Goal: Task Accomplishment & Management: Use online tool/utility

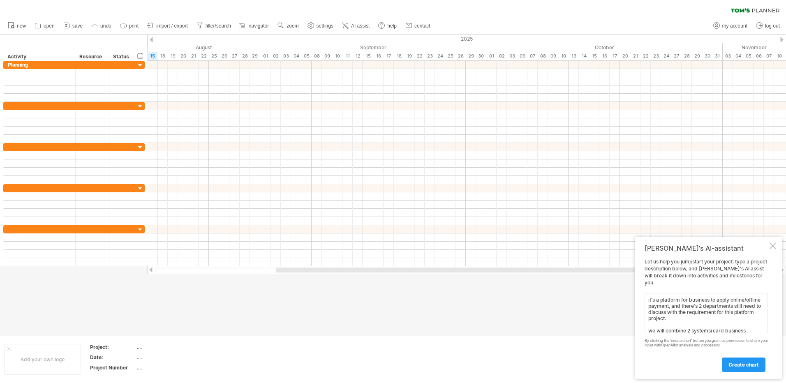
click at [715, 304] on textarea "it's a platform for business to apply online/offline payment, and there's 2 dep…" at bounding box center [705, 313] width 123 height 41
click at [678, 305] on textarea "it's a platform for business to apply online/offline payment, and there's 2 dep…" at bounding box center [705, 313] width 123 height 41
drag, startPoint x: 682, startPoint y: 306, endPoint x: 700, endPoint y: 303, distance: 17.9
click at [700, 303] on textarea "it's a platform for business to apply online/offline payment, and there's 2 dep…" at bounding box center [705, 313] width 123 height 41
click at [685, 304] on textarea "it's a platform for business to apply online/offline payment, and there's 2 dep…" at bounding box center [705, 313] width 123 height 41
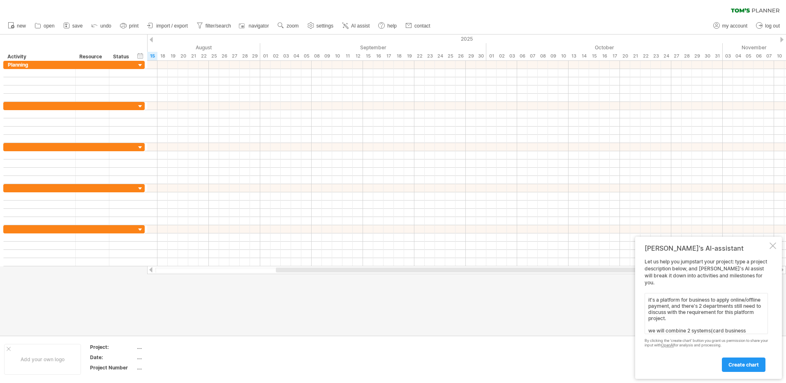
click at [681, 304] on textarea "it's a platform for business to apply online/offline payment, and there's 2 dep…" at bounding box center [705, 313] width 123 height 41
click at [735, 328] on textarea "it's a platform for business to apply online/offline electronic payment, and th…" at bounding box center [705, 313] width 123 height 41
type textarea "it's a platform for business to apply online/offline electronic payment, and th…"
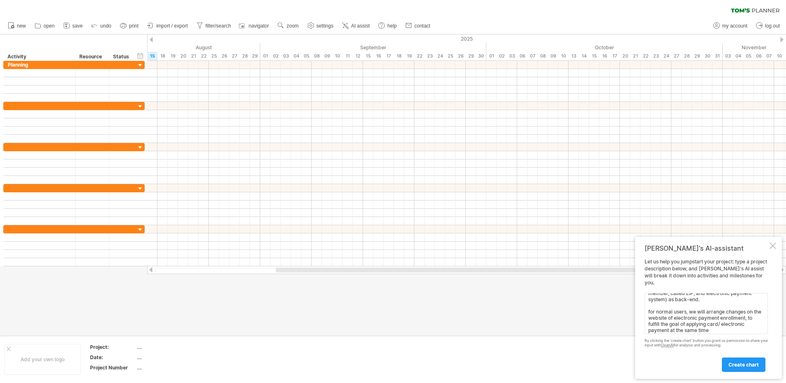
click at [747, 359] on link "create chart" at bounding box center [744, 365] width 44 height 14
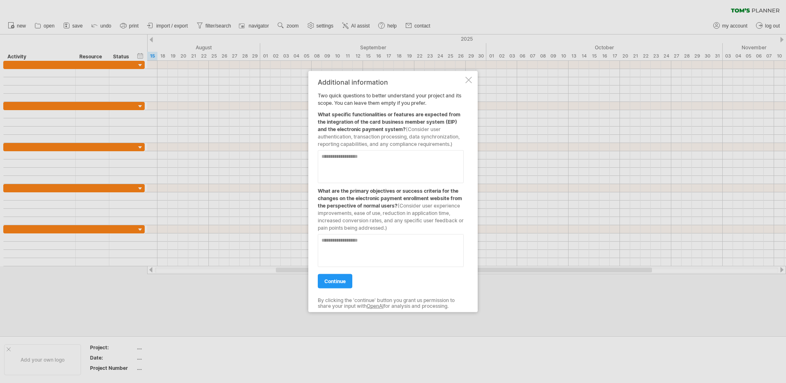
drag, startPoint x: 323, startPoint y: 113, endPoint x: 407, endPoint y: 113, distance: 83.4
click at [407, 113] on div "What specific functionalities or features are expected from the integration of …" at bounding box center [391, 127] width 146 height 41
click at [420, 119] on div "What specific functionalities or features are expected from the integration of …" at bounding box center [391, 127] width 146 height 41
click at [413, 161] on textarea at bounding box center [391, 166] width 146 height 33
type textarea "*"
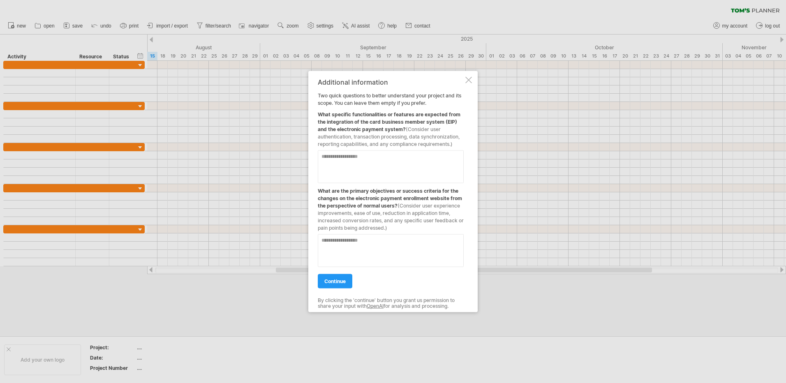
type textarea "*"
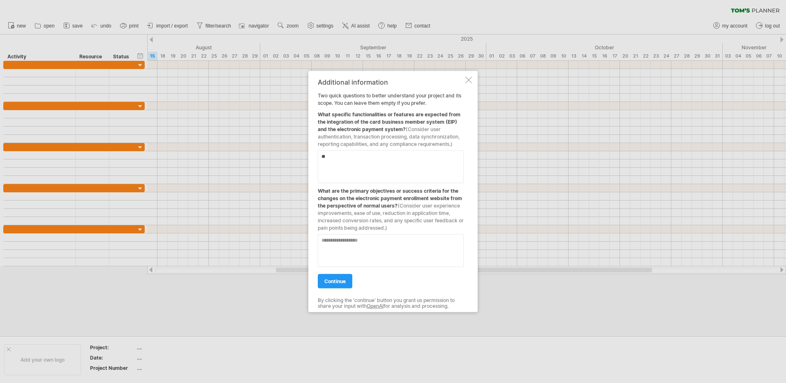
type textarea "*"
drag, startPoint x: 409, startPoint y: 135, endPoint x: 462, endPoint y: 136, distance: 53.0
click at [462, 136] on div "What specific functionalities or features are expected from the integration of …" at bounding box center [391, 127] width 146 height 41
click at [383, 171] on textarea at bounding box center [391, 166] width 146 height 33
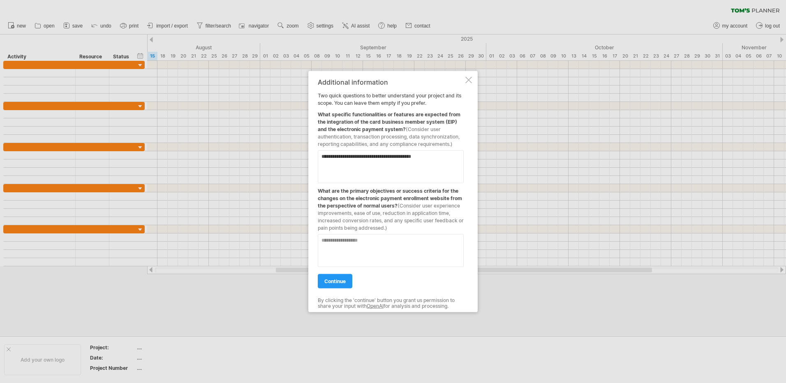
type textarea "**********"
drag, startPoint x: 368, startPoint y: 188, endPoint x: 457, endPoint y: 201, distance: 90.2
click at [457, 201] on div "What are the primary objectives or success criteria for the changes on the elec…" at bounding box center [391, 207] width 146 height 49
click at [403, 246] on textarea at bounding box center [391, 250] width 146 height 33
type textarea "**********"
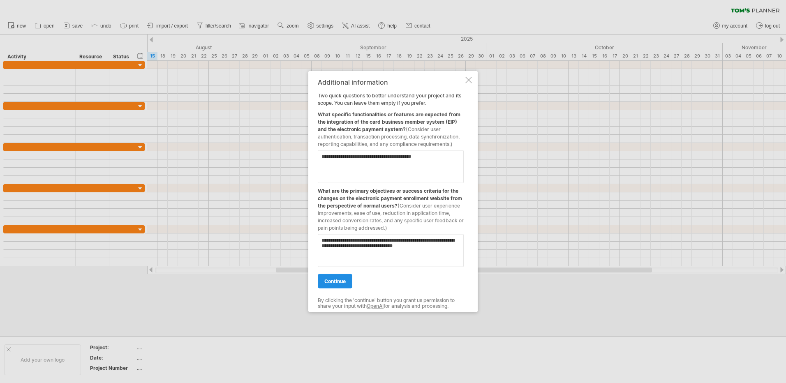
click at [328, 285] on link "continue" at bounding box center [335, 281] width 35 height 14
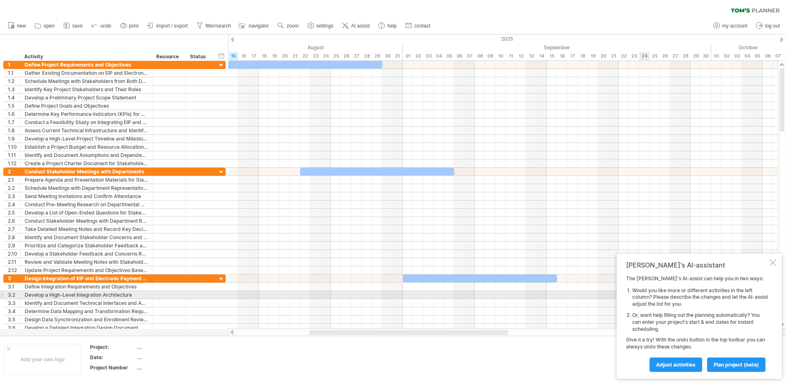
drag, startPoint x: 640, startPoint y: 291, endPoint x: 758, endPoint y: 310, distance: 119.9
click at [759, 310] on ol "Would you like more or different activities in the left column? Please describe…" at bounding box center [697, 310] width 142 height 46
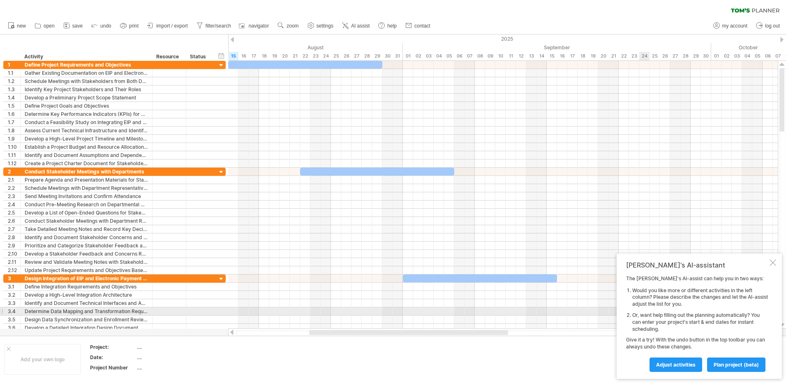
click at [758, 310] on ol "Would you like more or different activities in the left column? Please describe…" at bounding box center [697, 310] width 142 height 46
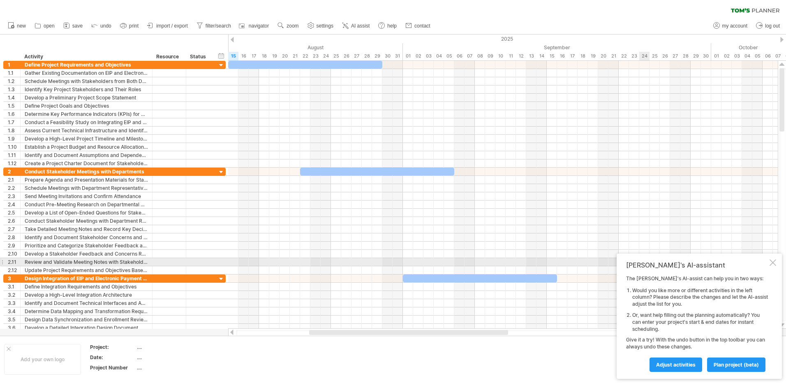
click at [773, 261] on div at bounding box center [772, 262] width 7 height 7
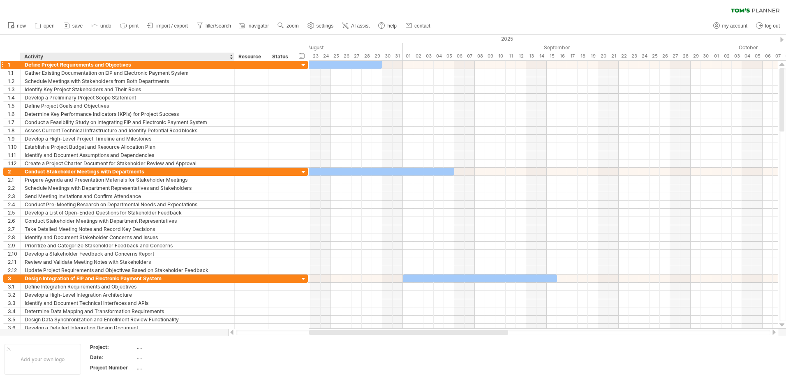
drag, startPoint x: 150, startPoint y: 56, endPoint x: 231, endPoint y: 62, distance: 81.2
click at [232, 62] on div "Trying to reach [DOMAIN_NAME] Connected again... 0% clear filter new 1" at bounding box center [393, 191] width 786 height 383
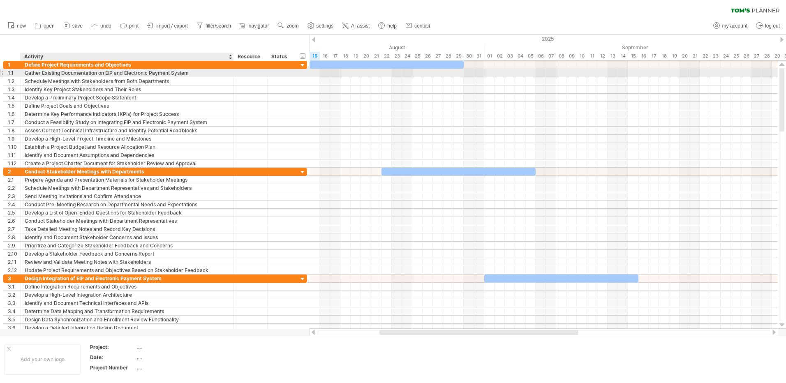
click at [102, 74] on div "Gather Existing Documentation on EIP and Electronic Payment System" at bounding box center [127, 73] width 205 height 8
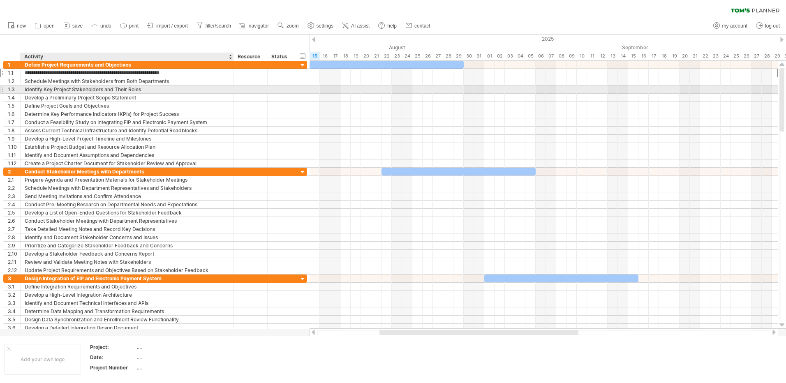
click at [122, 88] on div "Identify Key Project Stakeholders and Their Roles" at bounding box center [127, 89] width 205 height 8
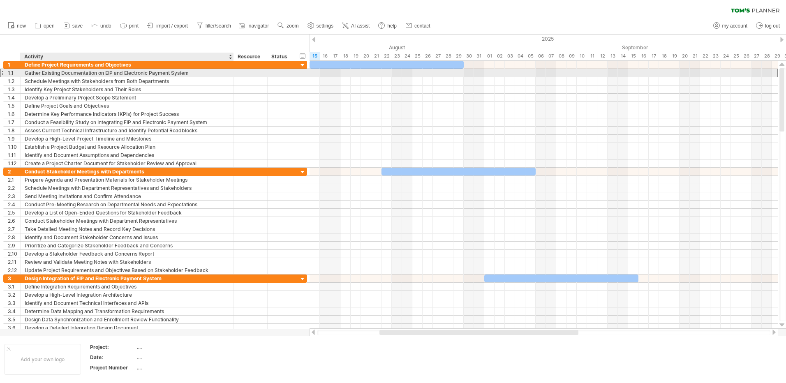
click at [180, 72] on div "Gather Existing Documentation on EIP and Electronic Payment System" at bounding box center [127, 73] width 205 height 8
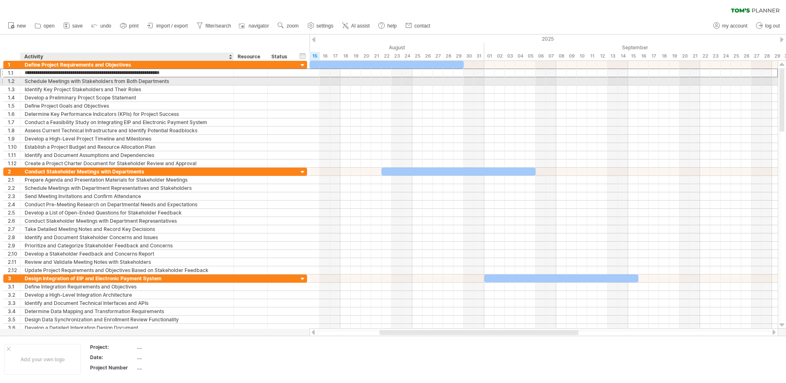
click at [189, 81] on div "Schedule Meetings with Stakeholders from Both Departments" at bounding box center [127, 81] width 205 height 8
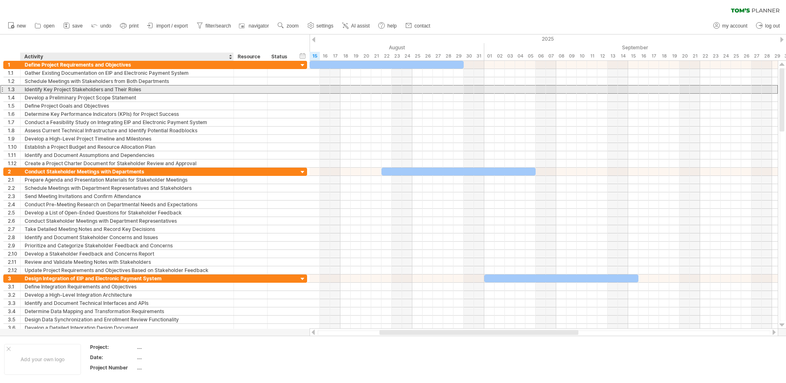
click at [185, 89] on div "Identify Key Project Stakeholders and Their Roles" at bounding box center [127, 89] width 205 height 8
click at [88, 88] on input "**********" at bounding box center [127, 89] width 205 height 8
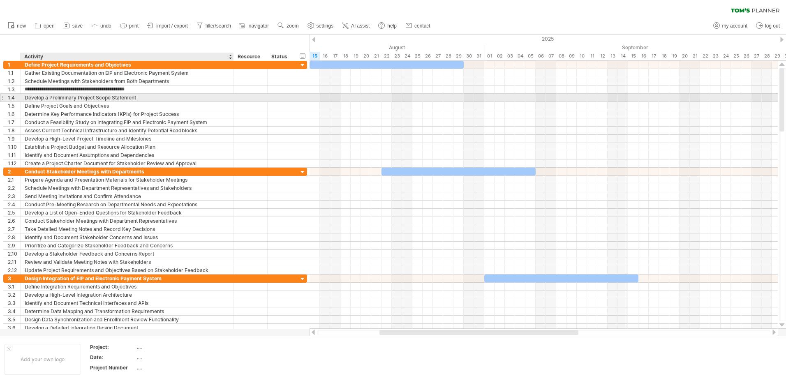
click at [90, 99] on div "Develop a Preliminary Project Scope Statement" at bounding box center [127, 98] width 205 height 8
click at [189, 96] on input "**********" at bounding box center [127, 98] width 205 height 8
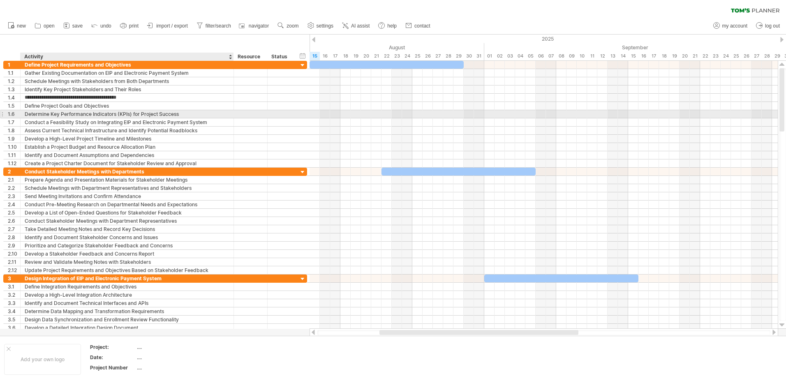
click at [189, 111] on div "Determine Key Performance Indicators (KPIs) for Project Success" at bounding box center [127, 114] width 205 height 8
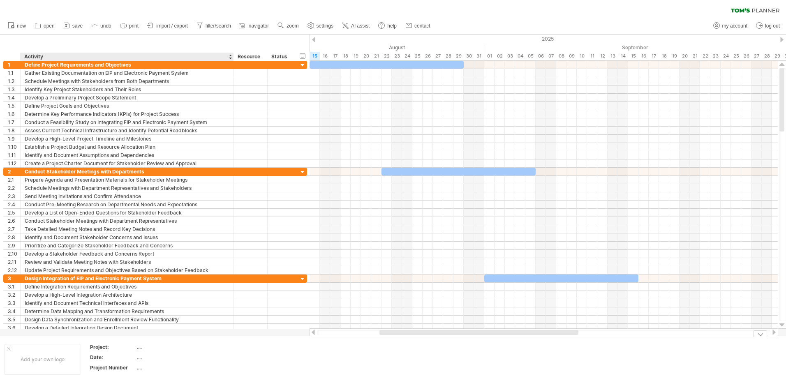
click at [224, 365] on td at bounding box center [244, 360] width 65 height 32
click at [139, 348] on div "...." at bounding box center [171, 347] width 69 height 7
type input "*"
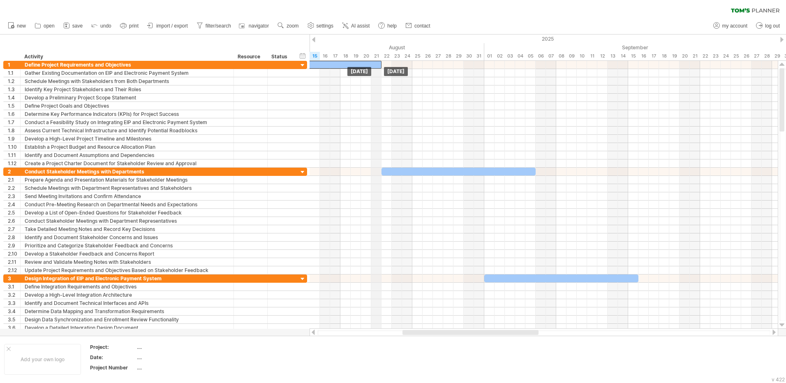
drag, startPoint x: 461, startPoint y: 62, endPoint x: 378, endPoint y: 59, distance: 83.1
click at [378, 59] on div "Trying to reach [DOMAIN_NAME] Connected again... 0% clear filter new 1" at bounding box center [393, 191] width 786 height 383
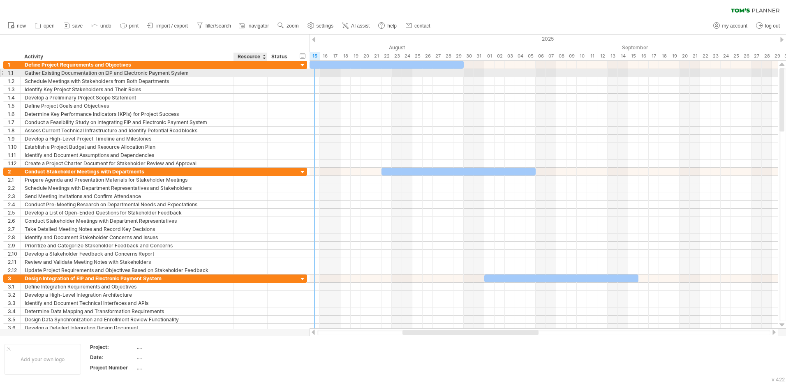
click at [248, 72] on div at bounding box center [250, 73] width 25 height 8
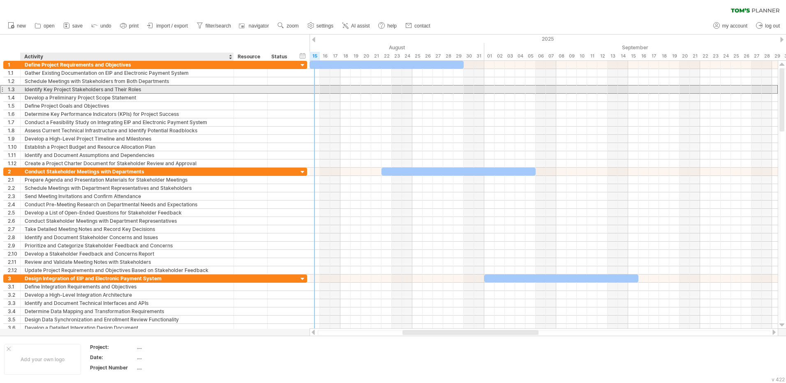
click at [157, 93] on div "Identify Key Project Stakeholders and Their Roles" at bounding box center [127, 89] width 205 height 8
click at [243, 92] on div at bounding box center [250, 89] width 25 height 8
click at [297, 90] on div "**********" at bounding box center [155, 89] width 304 height 8
click at [269, 91] on div at bounding box center [281, 89] width 27 height 8
click at [285, 90] on div at bounding box center [281, 89] width 18 height 8
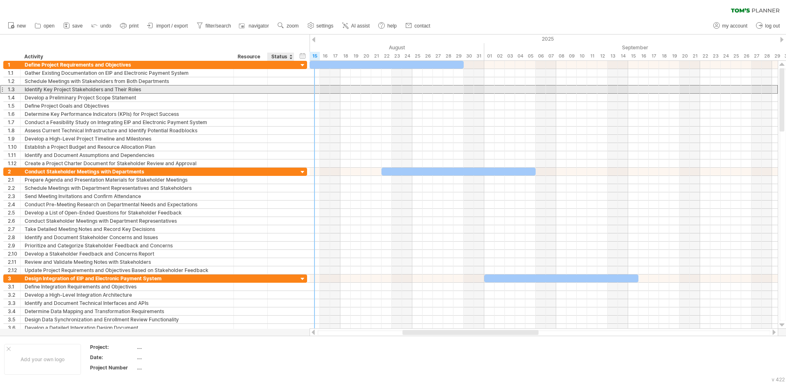
click at [285, 90] on input "text" at bounding box center [281, 89] width 18 height 8
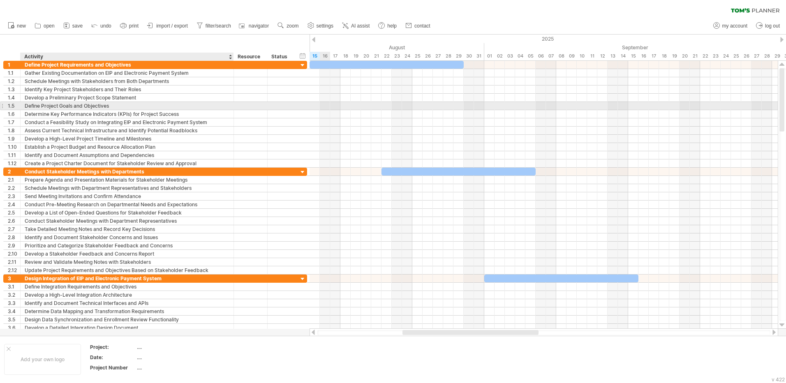
click at [61, 104] on div "Define Project Goals and Objectives" at bounding box center [127, 106] width 205 height 8
click at [110, 109] on input "**********" at bounding box center [127, 106] width 205 height 8
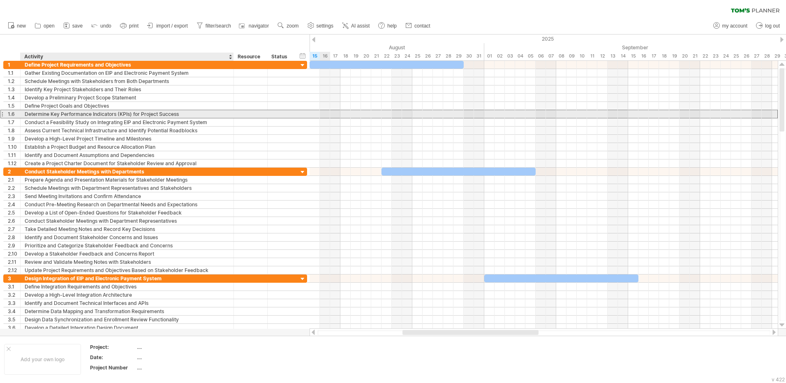
click at [118, 113] on div "Determine Key Performance Indicators (KPIs) for Project Success" at bounding box center [127, 114] width 205 height 8
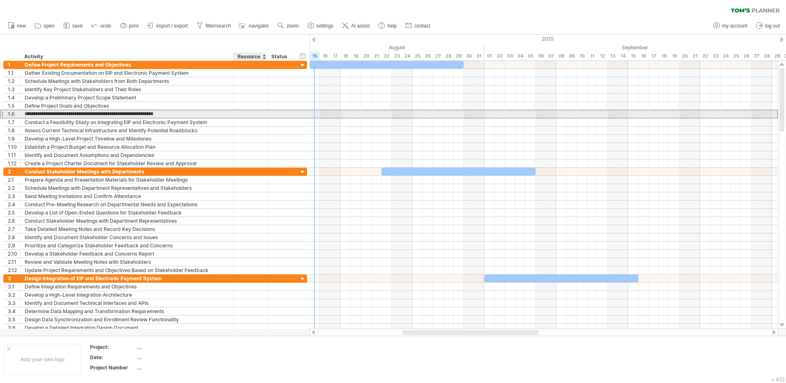
click at [254, 115] on div at bounding box center [250, 114] width 25 height 8
click at [296, 113] on div "**********" at bounding box center [155, 114] width 304 height 9
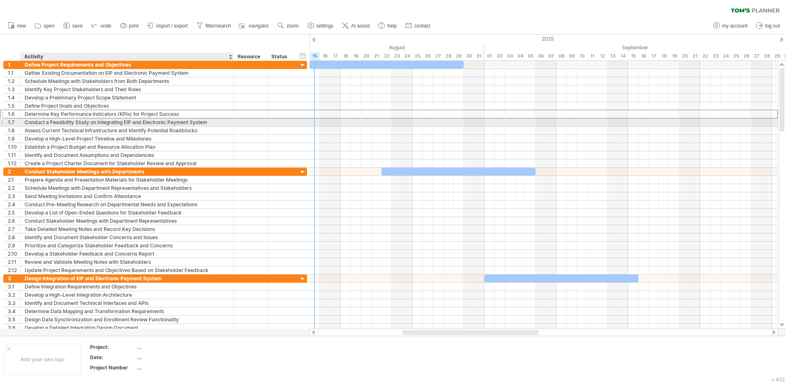
click at [205, 126] on div "Conduct a Feasibility Study on Integrating EIP and Electronic Payment System" at bounding box center [127, 122] width 205 height 8
click at [252, 122] on div at bounding box center [250, 122] width 25 height 8
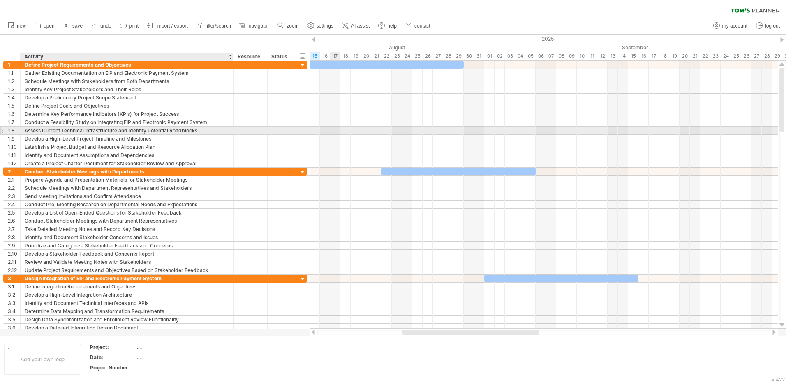
click at [130, 134] on div "**********" at bounding box center [155, 131] width 304 height 8
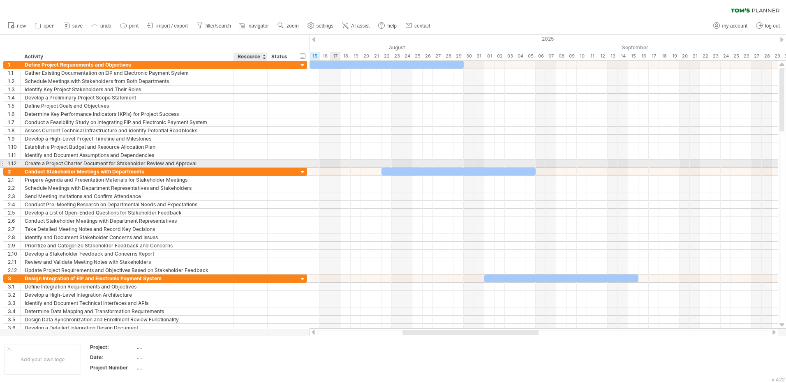
click at [265, 166] on div at bounding box center [266, 163] width 4 height 8
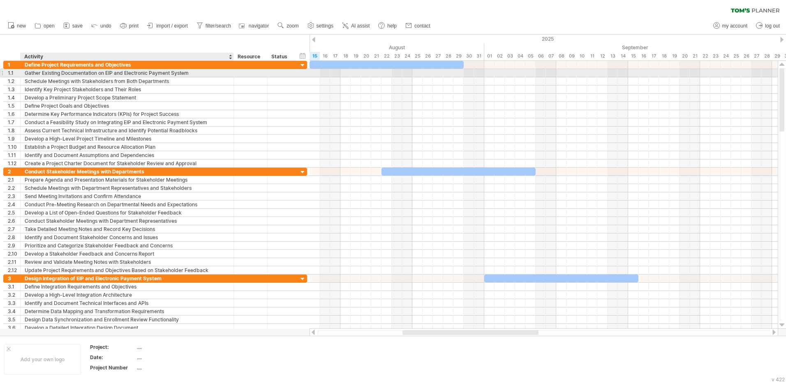
click at [109, 72] on div "Gather Existing Documentation on EIP and Electronic Payment System" at bounding box center [127, 73] width 205 height 8
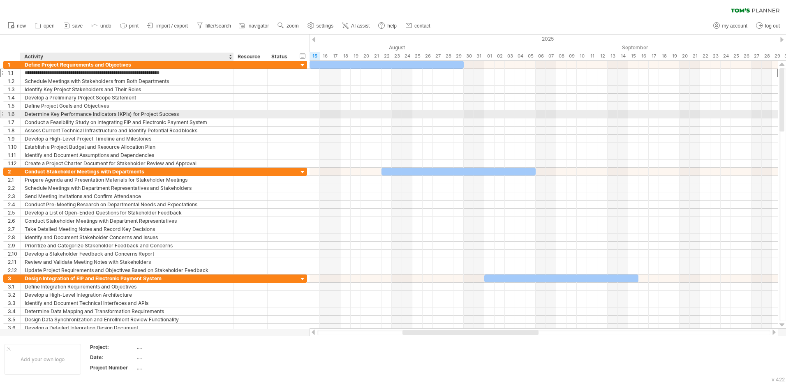
click at [191, 116] on div "Determine Key Performance Indicators (KPIs) for Project Success" at bounding box center [127, 114] width 205 height 8
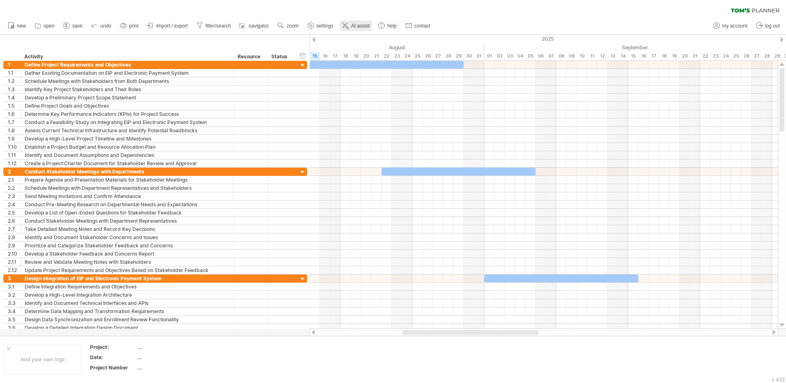
click at [351, 24] on link "AI assist" at bounding box center [356, 26] width 32 height 11
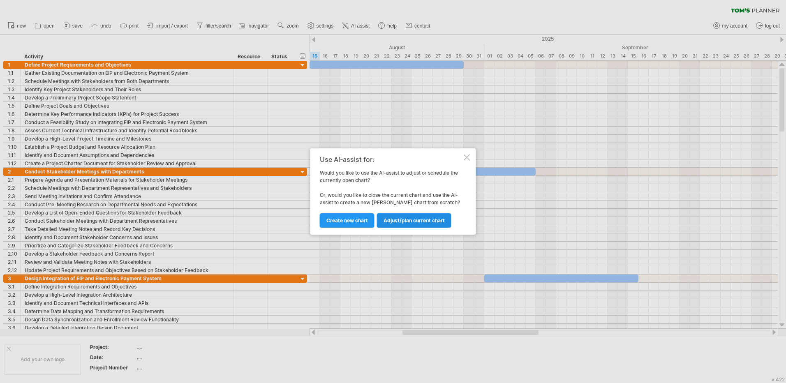
click at [415, 224] on link "Adjust/plan current chart" at bounding box center [414, 220] width 74 height 14
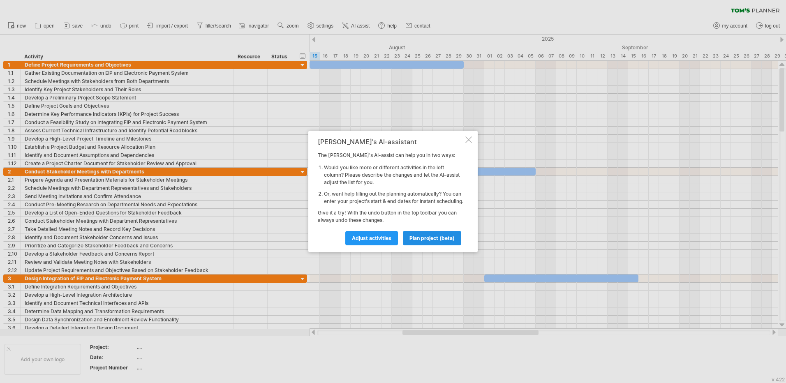
click at [416, 241] on span "plan project (beta)" at bounding box center [431, 238] width 45 height 6
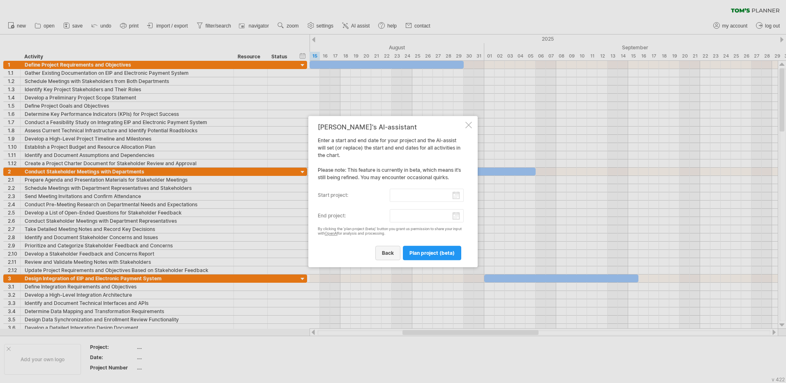
click at [388, 252] on span "back" at bounding box center [388, 253] width 12 height 6
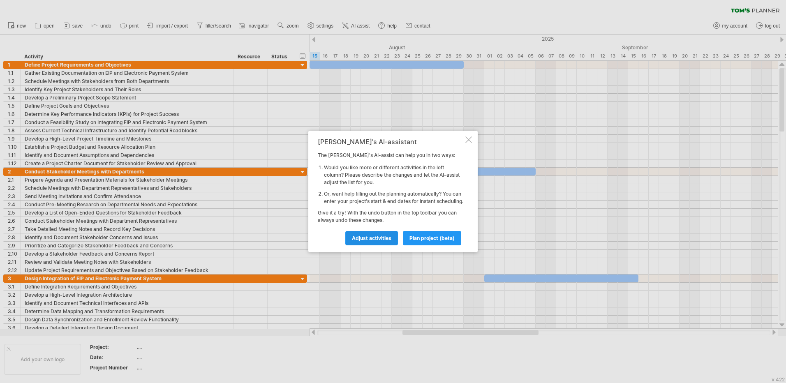
click at [367, 241] on span "Adjust activities" at bounding box center [371, 238] width 39 height 6
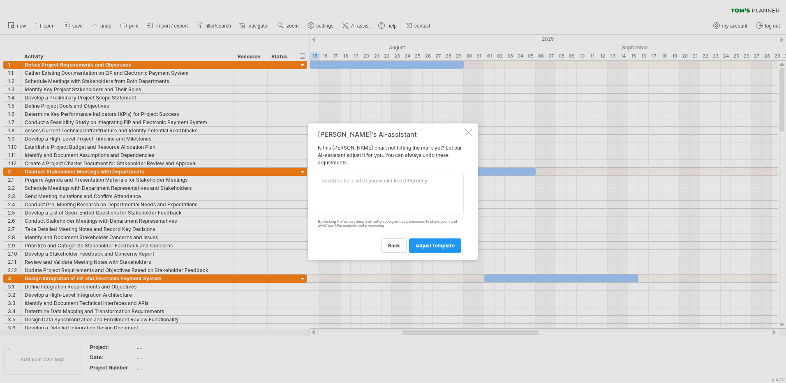
click at [369, 189] on textarea at bounding box center [391, 194] width 146 height 41
type textarea "喔"
type textarea "i had received the project from my colleague, he has done most of the stages of…"
click at [455, 246] on link "adjust template" at bounding box center [435, 245] width 52 height 14
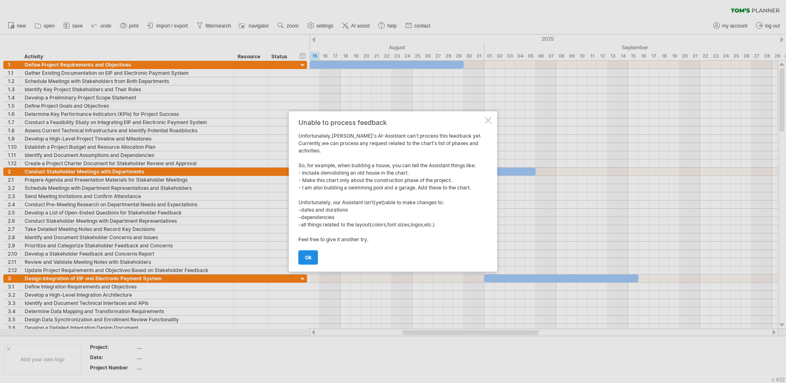
click at [305, 256] on span "ok" at bounding box center [308, 257] width 7 height 6
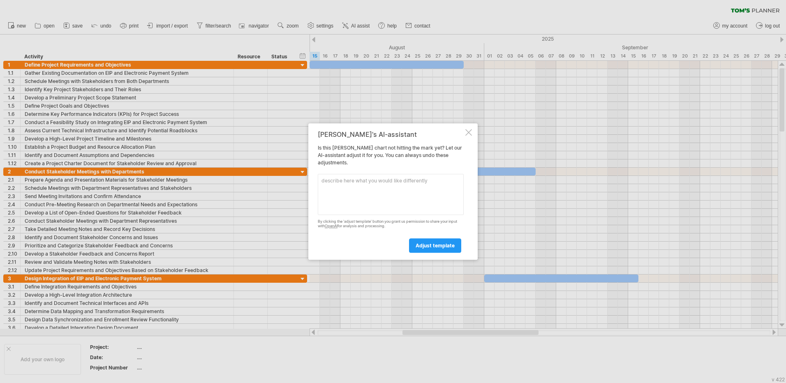
click at [467, 132] on div at bounding box center [468, 132] width 7 height 7
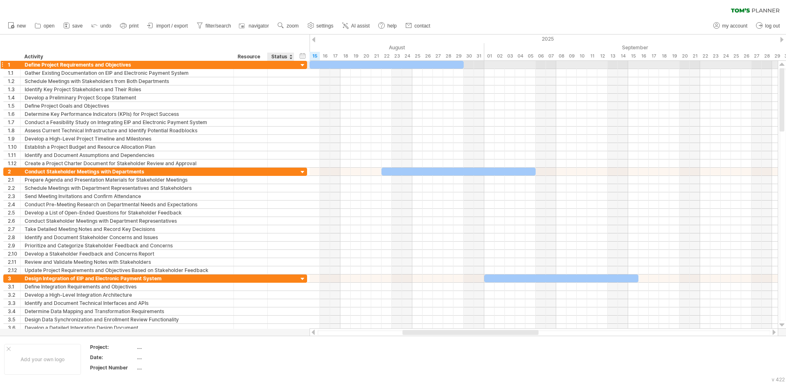
click at [303, 67] on div at bounding box center [303, 66] width 8 height 8
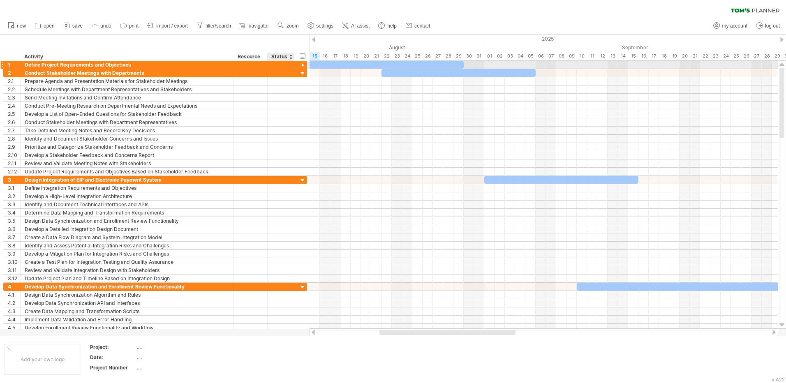
click at [303, 66] on div at bounding box center [303, 66] width 8 height 8
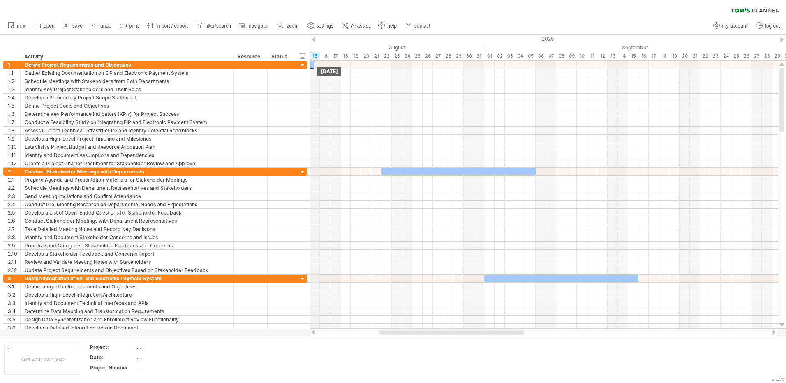
drag, startPoint x: 461, startPoint y: 63, endPoint x: 310, endPoint y: 58, distance: 151.7
click at [310, 58] on div "Trying to reach [DOMAIN_NAME] Connected again... 0% clear filter new 1" at bounding box center [393, 191] width 786 height 383
click at [313, 37] on div at bounding box center [313, 39] width 3 height 5
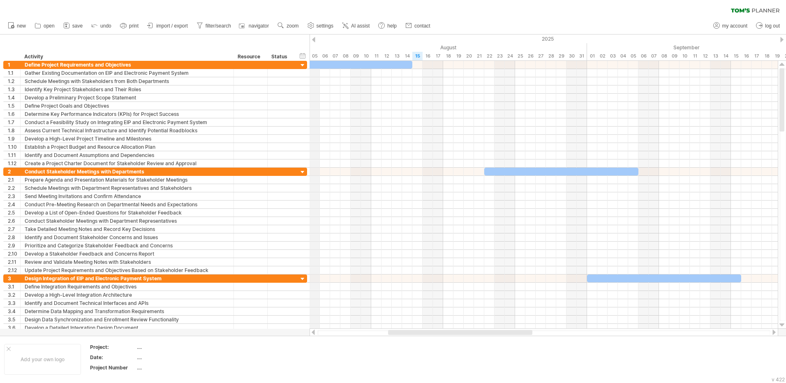
click at [316, 37] on div "2025" at bounding box center [731, 39] width 2220 height 9
click at [315, 39] on div at bounding box center [313, 39] width 3 height 5
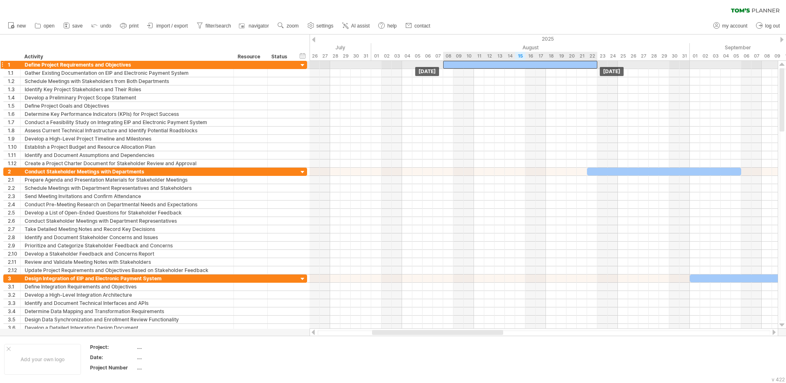
drag, startPoint x: 365, startPoint y: 63, endPoint x: 446, endPoint y: 64, distance: 81.4
click at [446, 64] on div at bounding box center [520, 65] width 154 height 8
click at [592, 62] on div at bounding box center [520, 65] width 154 height 8
drag, startPoint x: 596, startPoint y: 63, endPoint x: 520, endPoint y: 64, distance: 75.6
click at [520, 64] on span at bounding box center [520, 65] width 3 height 8
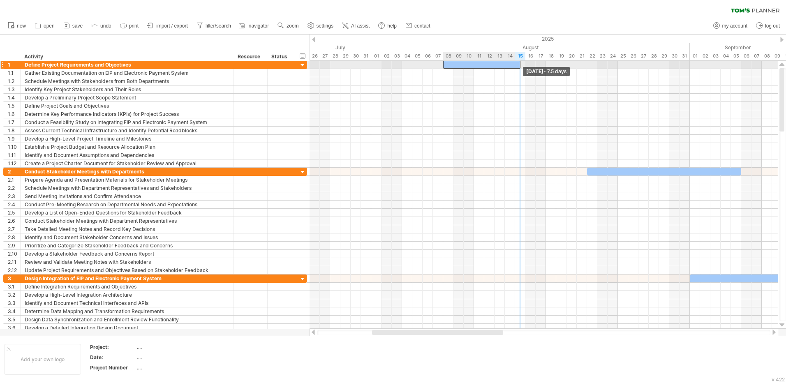
click at [523, 63] on div "[DATE] - 7.5 days [DATE]" at bounding box center [544, 195] width 468 height 268
drag, startPoint x: 520, startPoint y: 64, endPoint x: 525, endPoint y: 64, distance: 4.5
click at [525, 64] on span at bounding box center [525, 65] width 3 height 8
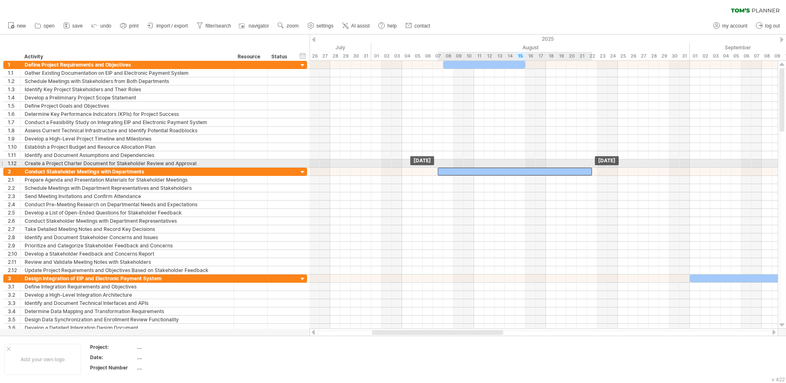
drag, startPoint x: 652, startPoint y: 169, endPoint x: 504, endPoint y: 167, distance: 147.6
click at [504, 167] on div "[DATE] [DATE]" at bounding box center [544, 195] width 468 height 268
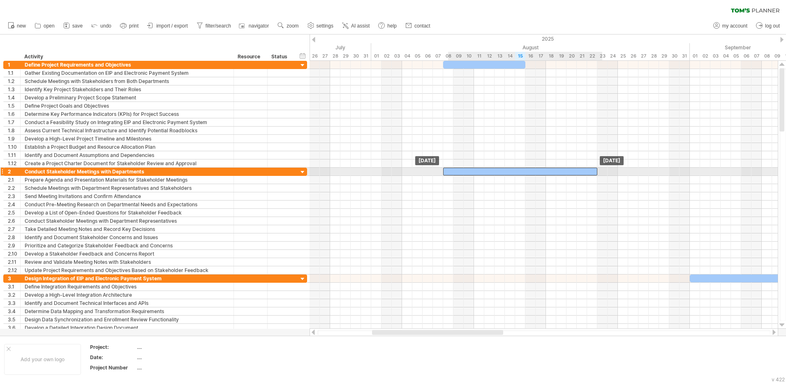
drag, startPoint x: 504, startPoint y: 169, endPoint x: 512, endPoint y: 168, distance: 7.5
click at [512, 168] on div at bounding box center [520, 172] width 154 height 8
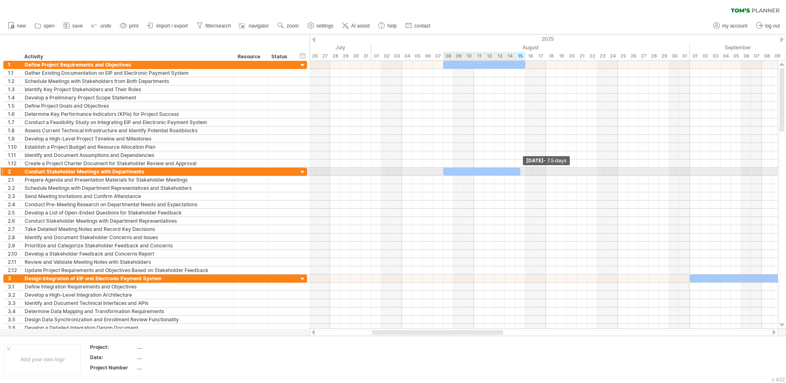
drag, startPoint x: 597, startPoint y: 172, endPoint x: 521, endPoint y: 168, distance: 76.2
click at [521, 168] on span at bounding box center [520, 172] width 3 height 8
click at [523, 172] on div at bounding box center [484, 172] width 82 height 8
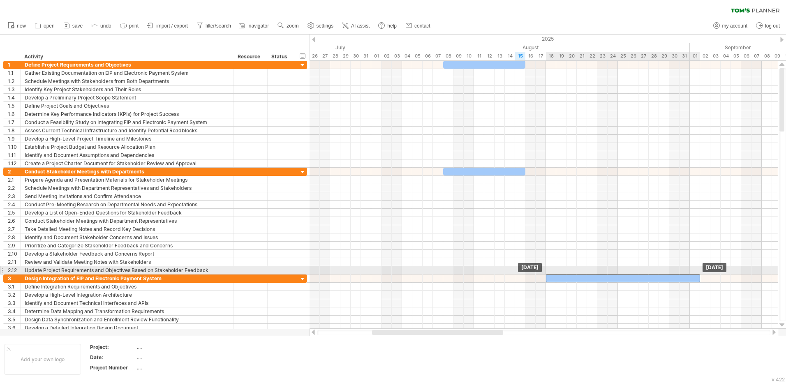
drag, startPoint x: 701, startPoint y: 275, endPoint x: 556, endPoint y: 271, distance: 145.1
click at [556, 271] on div "[DATE] [DATE]" at bounding box center [544, 195] width 468 height 268
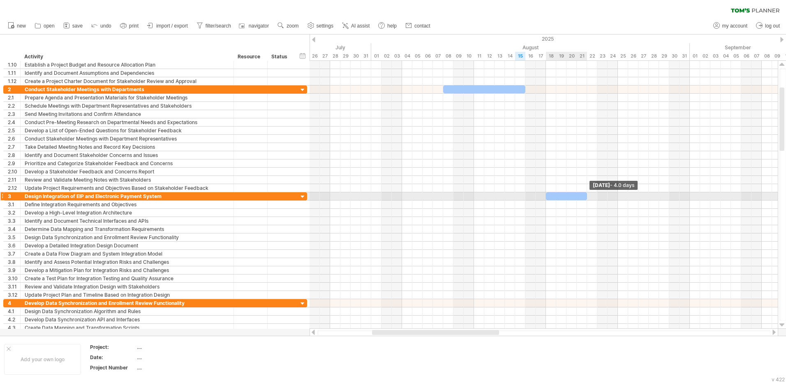
drag, startPoint x: 700, startPoint y: 195, endPoint x: 584, endPoint y: 199, distance: 115.6
click at [584, 199] on div at bounding box center [566, 196] width 41 height 8
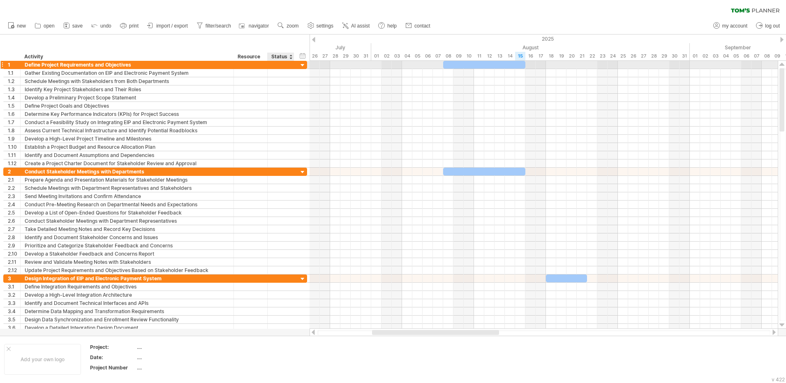
click at [299, 67] on div at bounding box center [303, 66] width 8 height 8
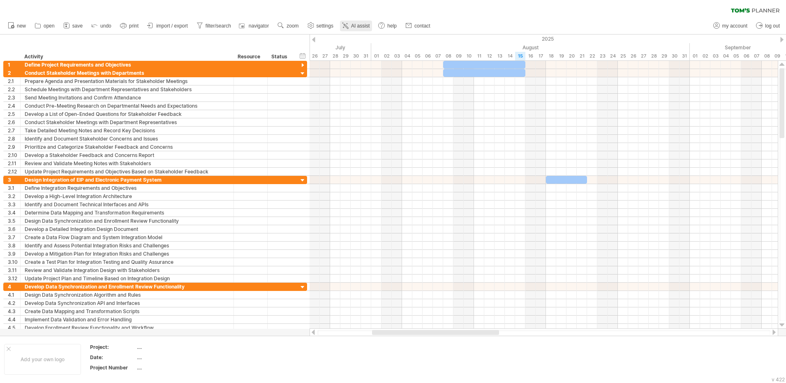
click at [358, 25] on span "AI assist" at bounding box center [360, 26] width 18 height 6
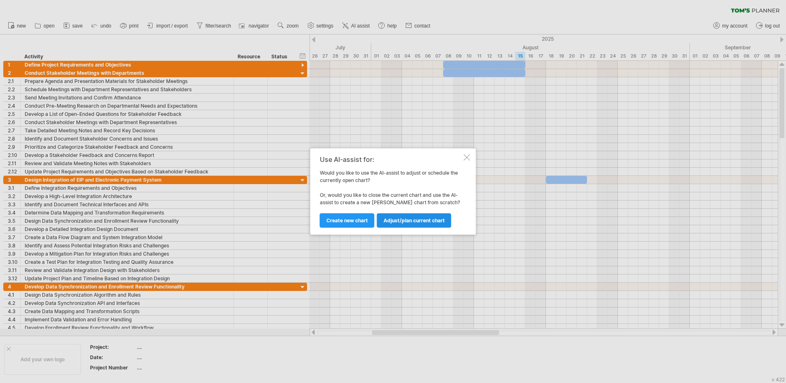
click at [401, 221] on span "Adjust/plan current chart" at bounding box center [413, 220] width 61 height 6
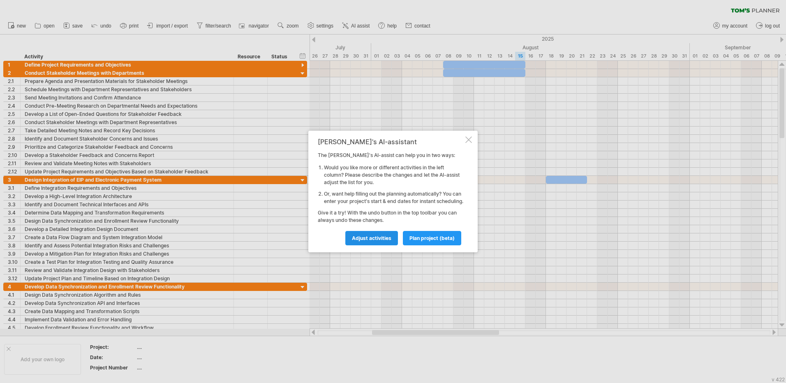
click at [377, 245] on link "Adjust activities" at bounding box center [371, 238] width 53 height 14
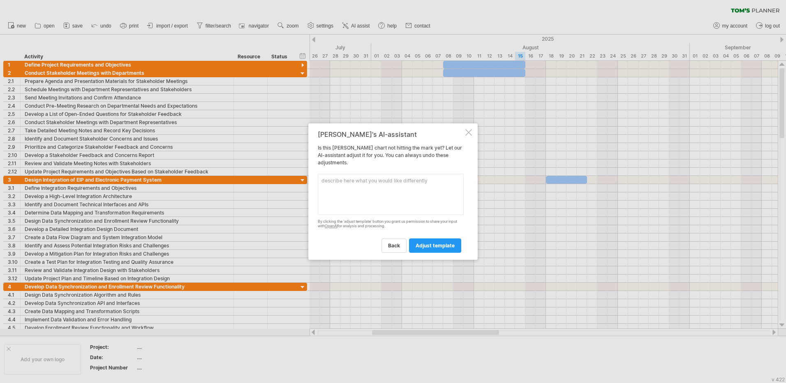
click at [384, 206] on textarea at bounding box center [391, 194] width 146 height 41
type textarea "change the gantte chart follows the changes i made"
click at [453, 251] on link "adjust template" at bounding box center [435, 245] width 52 height 14
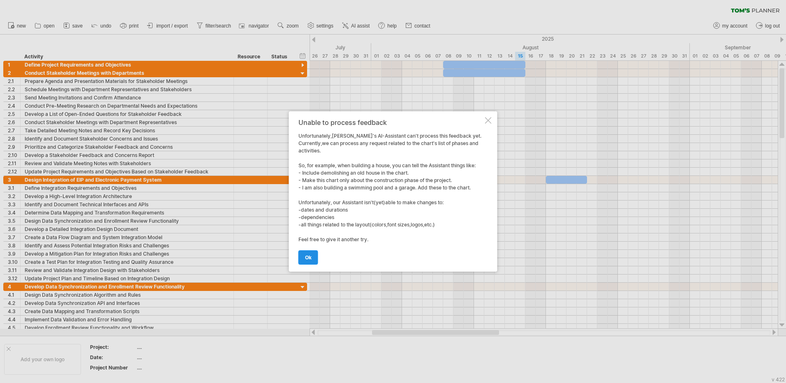
click at [309, 261] on link "ok" at bounding box center [308, 257] width 20 height 14
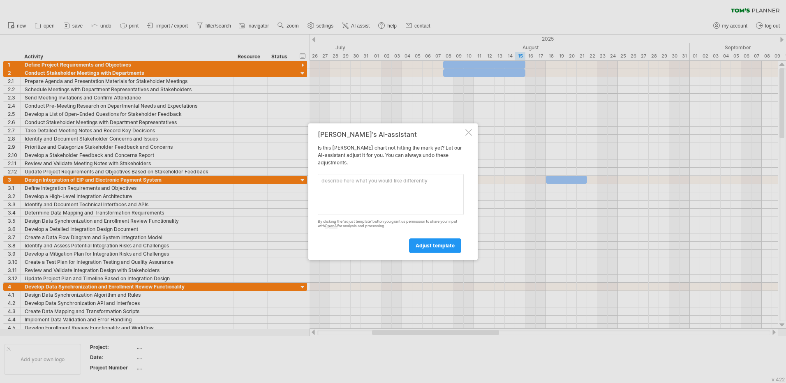
click at [469, 130] on div at bounding box center [468, 132] width 7 height 7
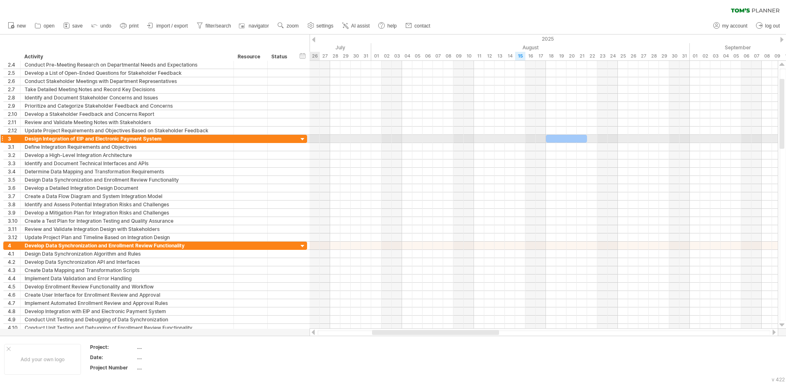
click at [303, 138] on div at bounding box center [303, 140] width 8 height 8
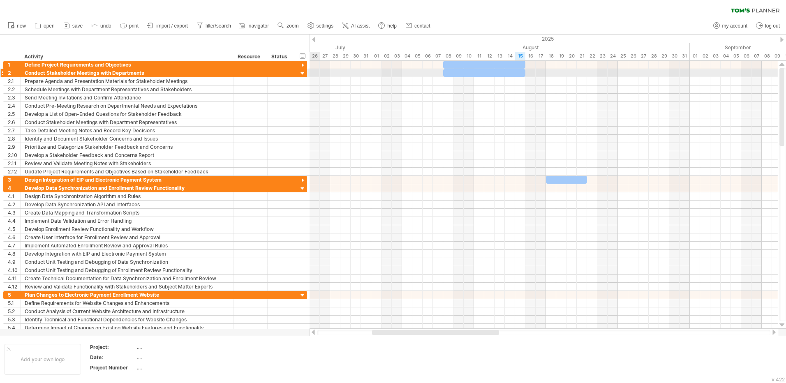
click at [303, 71] on div at bounding box center [303, 74] width 8 height 8
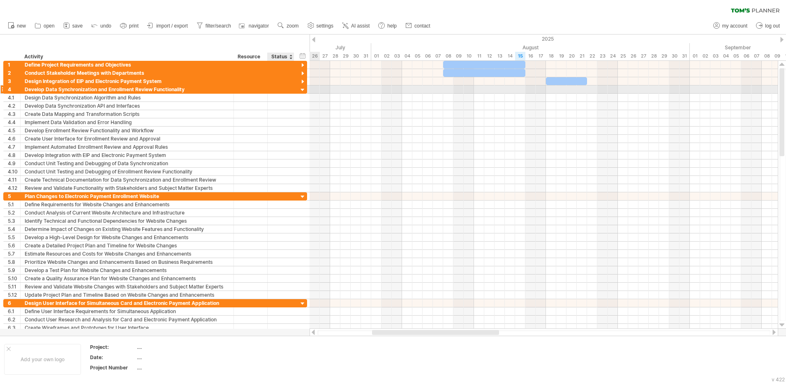
click at [299, 88] on div at bounding box center [303, 90] width 8 height 8
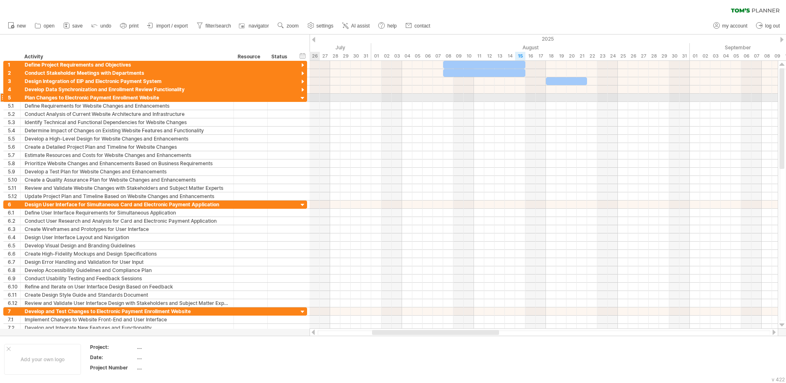
click at [302, 99] on div at bounding box center [303, 99] width 8 height 8
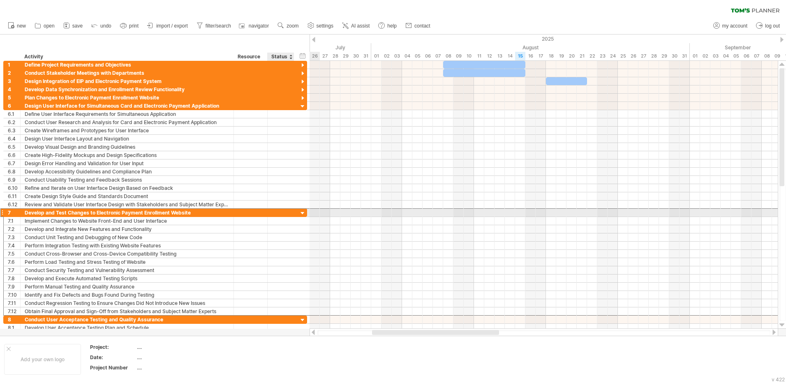
click at [298, 212] on div "**********" at bounding box center [155, 212] width 304 height 9
click at [300, 213] on div at bounding box center [303, 214] width 8 height 8
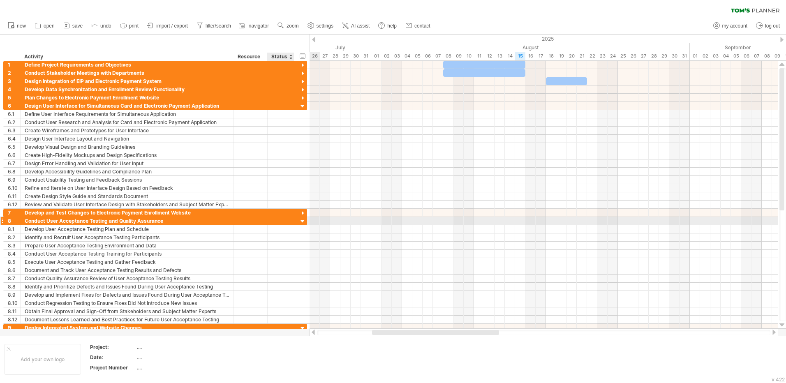
click at [300, 220] on div at bounding box center [303, 222] width 8 height 8
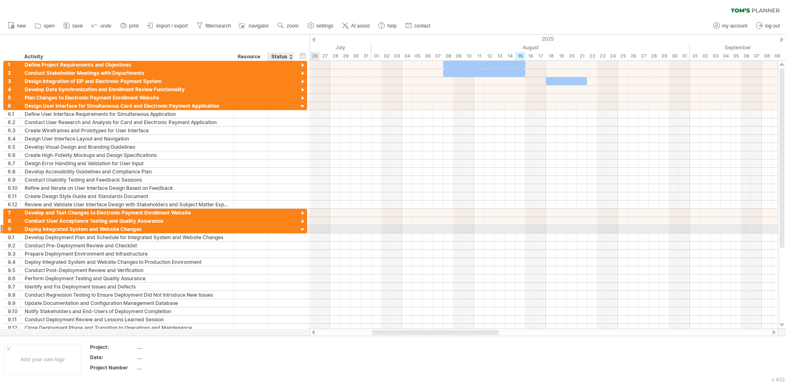
click at [303, 229] on div at bounding box center [303, 230] width 8 height 8
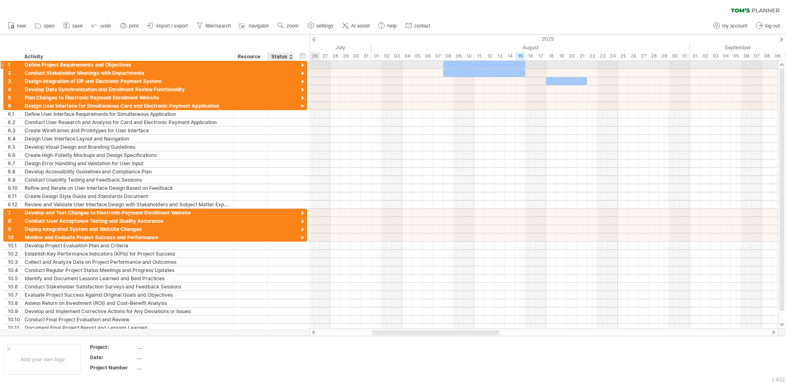
click at [302, 65] on div at bounding box center [303, 66] width 8 height 8
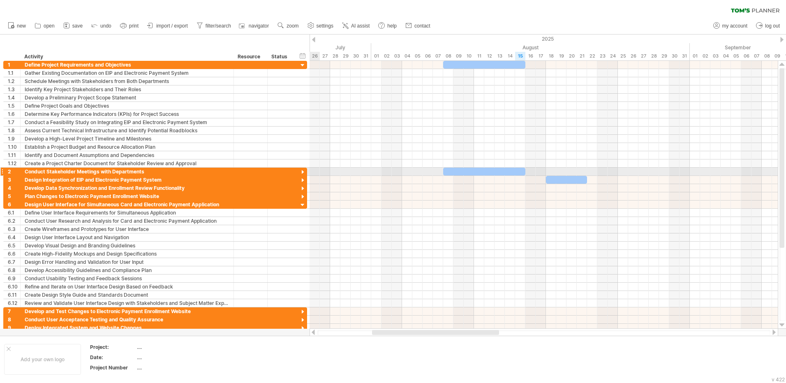
click at [305, 173] on div at bounding box center [303, 173] width 8 height 8
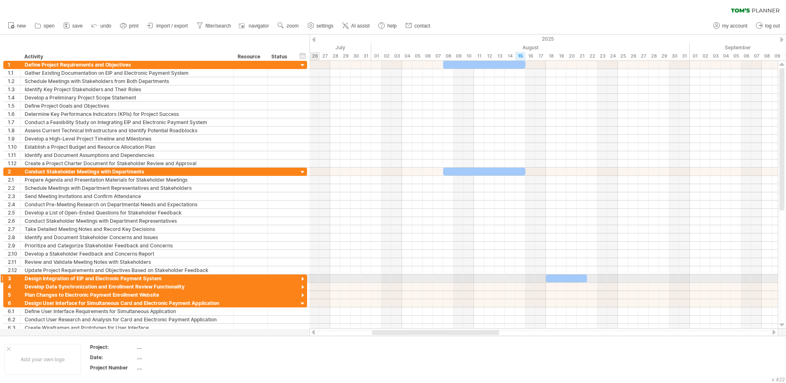
click at [303, 280] on div at bounding box center [303, 279] width 8 height 8
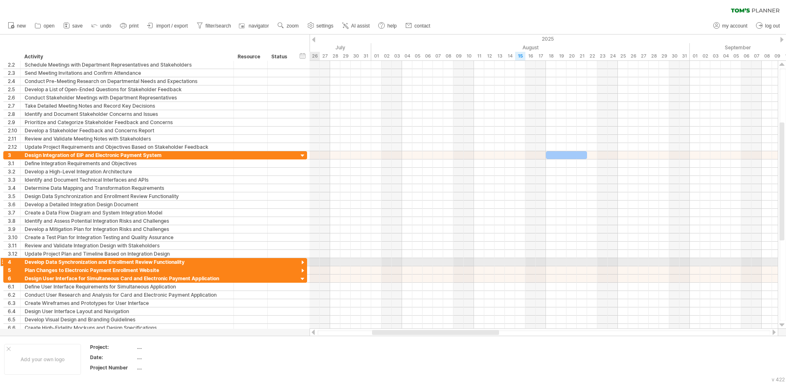
click at [303, 263] on div at bounding box center [303, 263] width 8 height 8
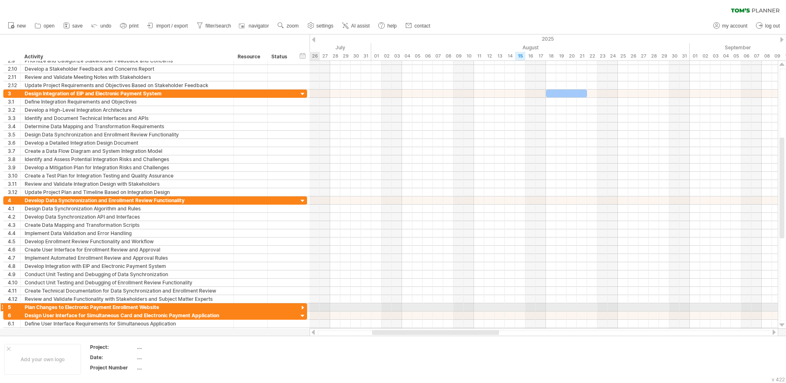
click at [303, 309] on div at bounding box center [303, 308] width 8 height 8
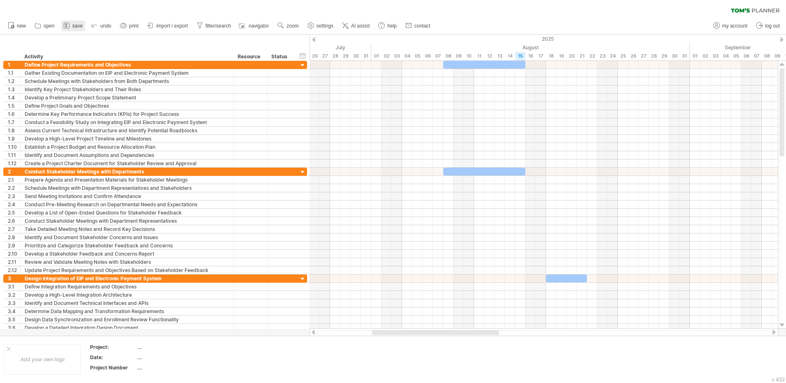
click at [68, 25] on icon at bounding box center [66, 25] width 8 height 8
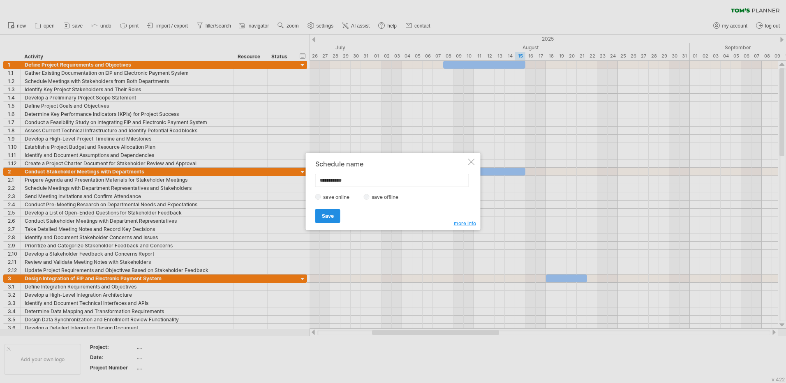
click at [328, 217] on span "Save" at bounding box center [328, 216] width 12 height 6
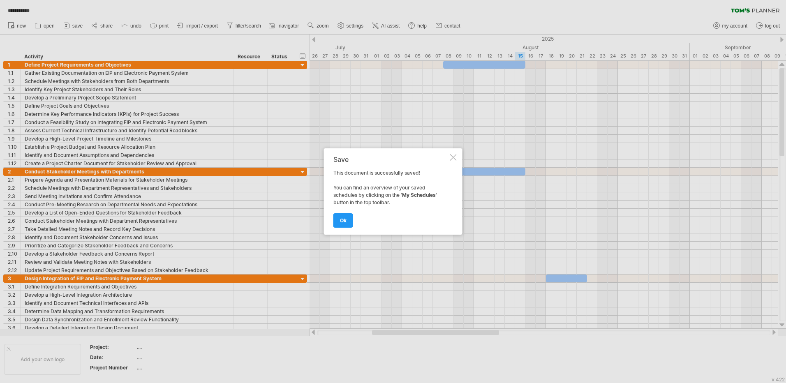
click at [449, 156] on div "Save This document is successfully saved! You can find an overview of your save…" at bounding box center [393, 191] width 139 height 86
click at [457, 157] on div "Save This document is successfully saved! You can find an overview of your save…" at bounding box center [393, 191] width 139 height 86
click at [451, 157] on div at bounding box center [453, 157] width 7 height 7
